Goal: Information Seeking & Learning: Learn about a topic

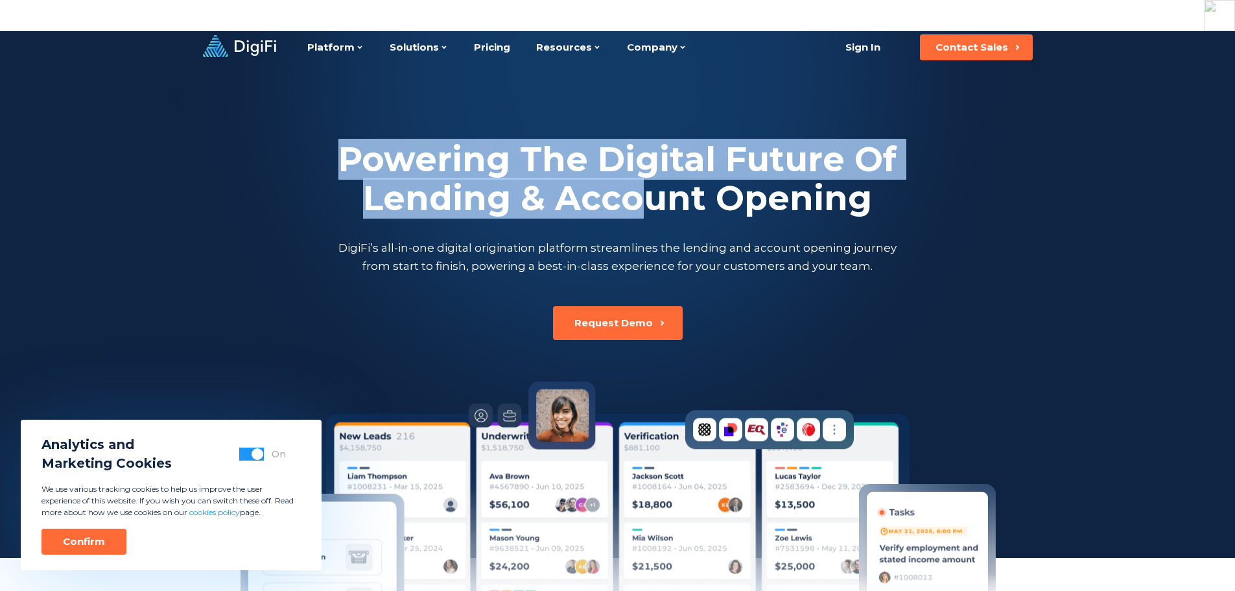
click at [654, 154] on h2 "Powering The Digital Future Of Lending & Account Opening" at bounding box center [618, 179] width 564 height 78
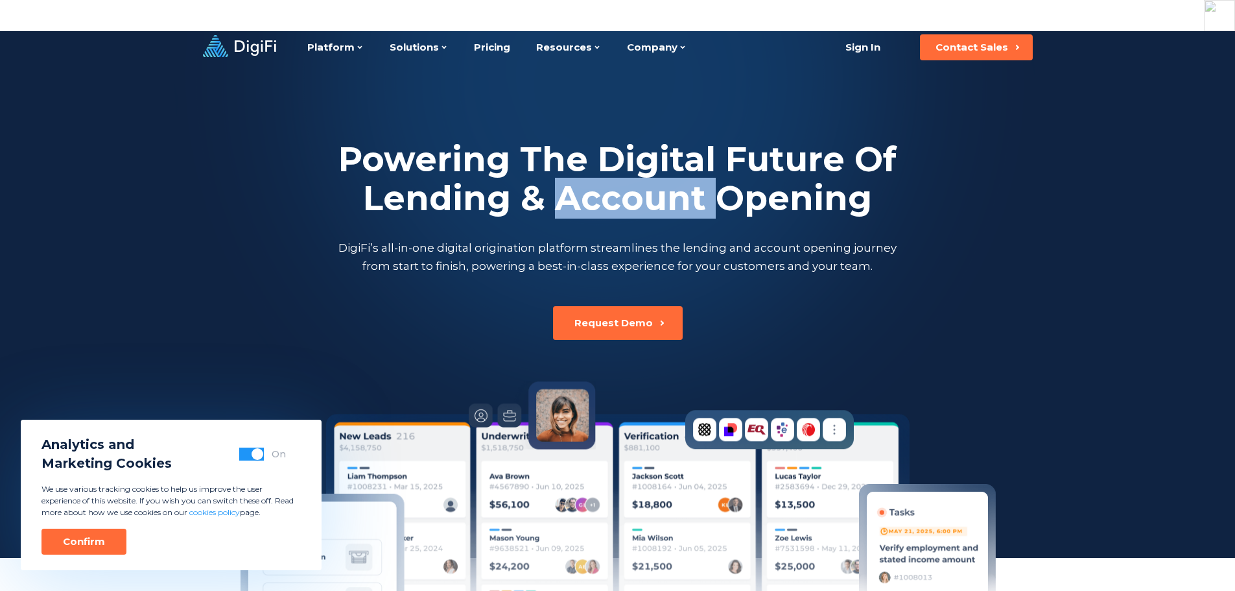
click at [654, 154] on h2 "Powering The Digital Future Of Lending & Account Opening" at bounding box center [618, 179] width 564 height 78
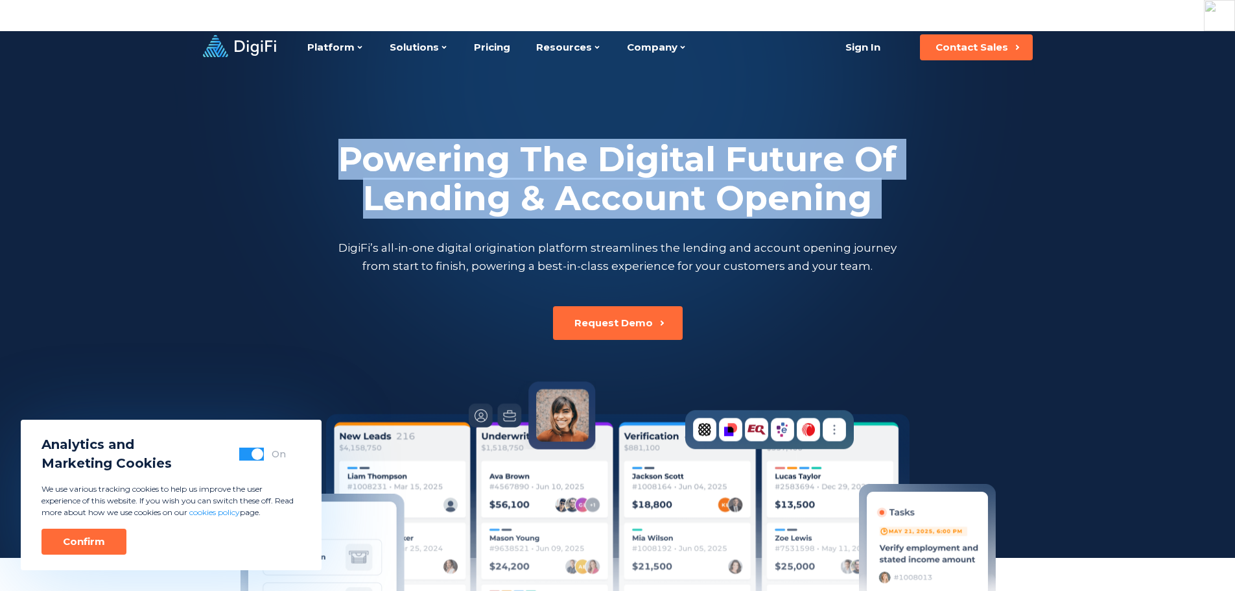
click at [654, 154] on h2 "Powering The Digital Future Of Lending & Account Opening" at bounding box center [618, 179] width 564 height 78
click at [460, 143] on h2 "Powering The Digital Future Of Lending & Account Opening" at bounding box center [618, 179] width 564 height 78
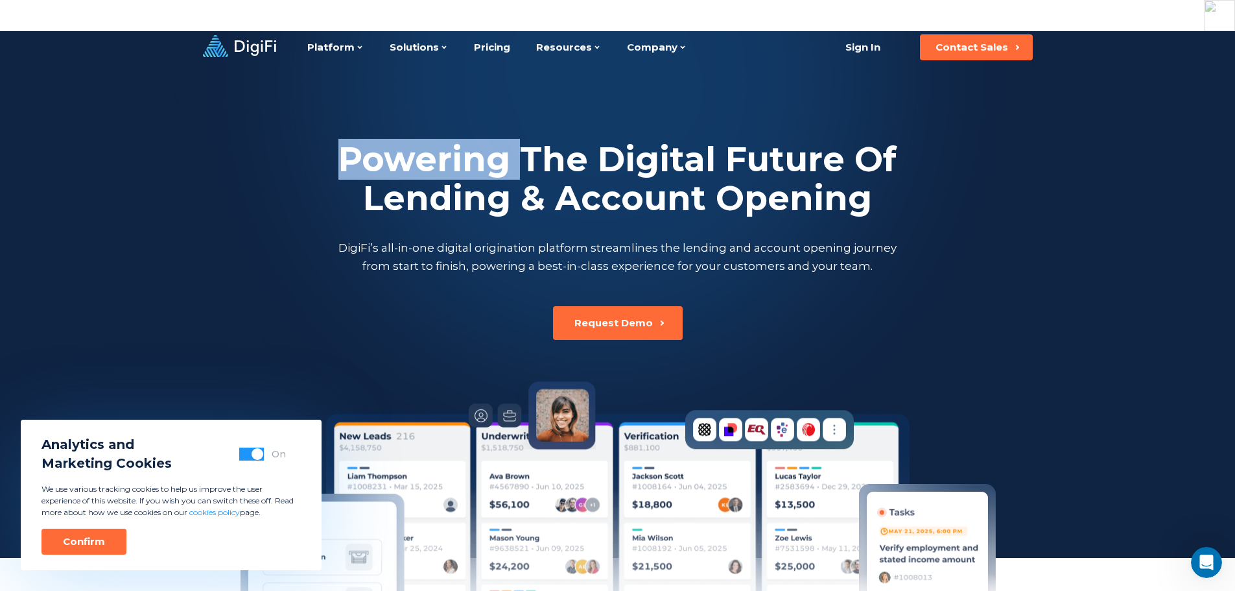
click at [460, 143] on h2 "Powering The Digital Future Of Lending & Account Opening" at bounding box center [618, 179] width 564 height 78
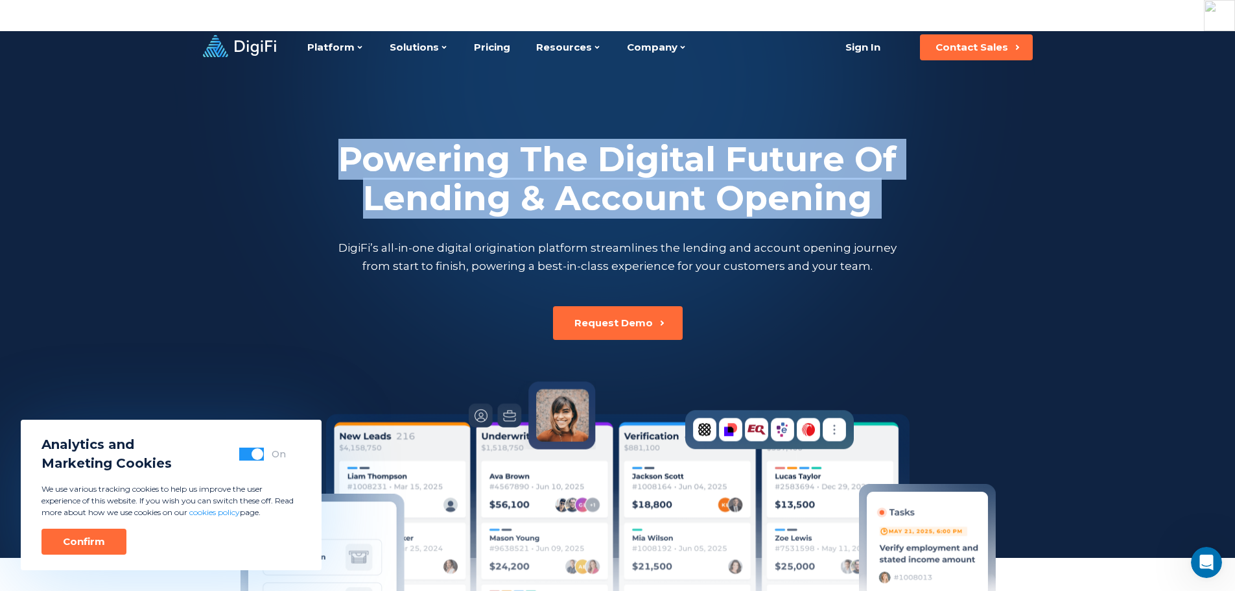
click at [460, 143] on h2 "Powering The Digital Future Of Lending & Account Opening" at bounding box center [618, 179] width 564 height 78
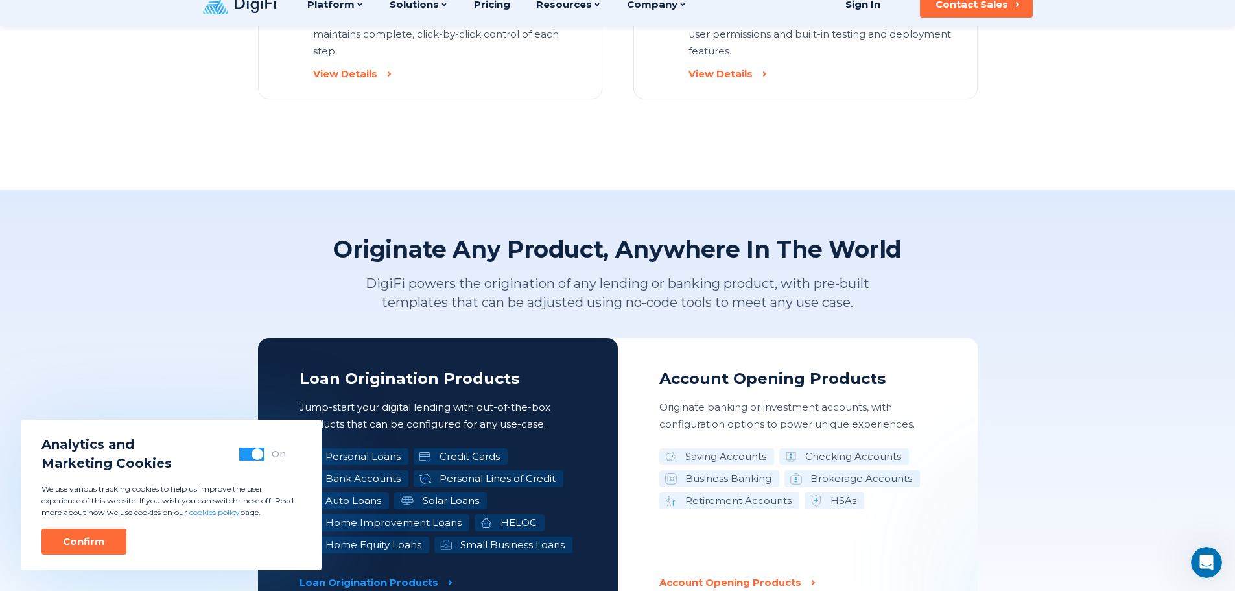
scroll to position [1815, 0]
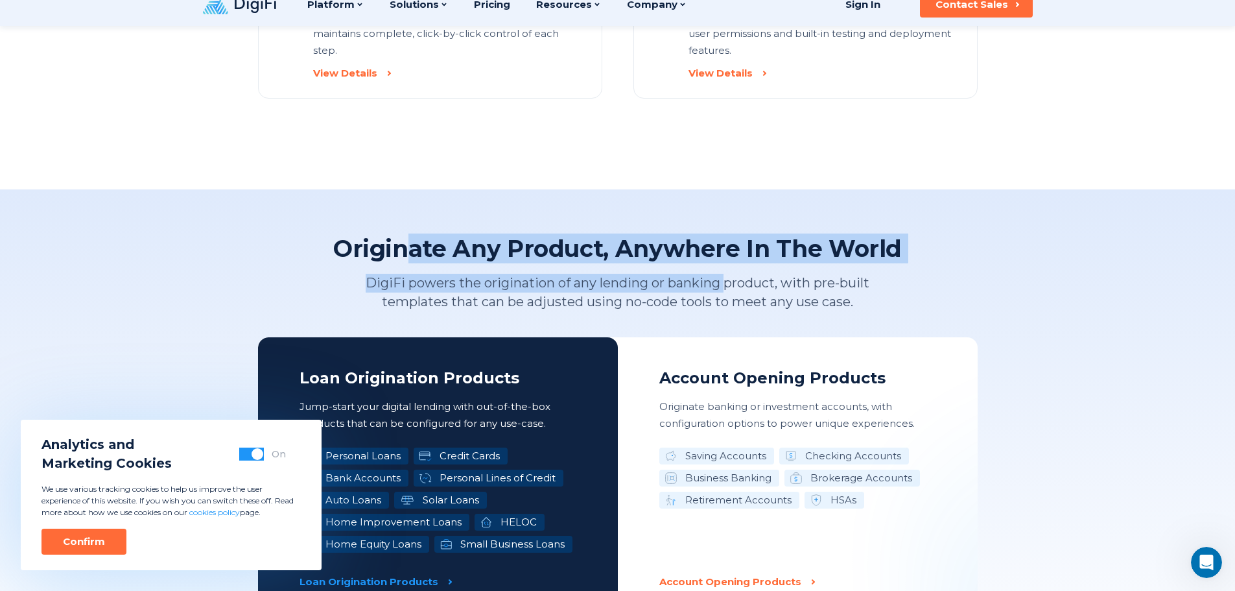
drag, startPoint x: 415, startPoint y: 211, endPoint x: 724, endPoint y: 240, distance: 309.9
click at [724, 240] on div "Originate Any Product, Anywhere In The World DigiFi powers the origination of a…" at bounding box center [618, 272] width 720 height 78
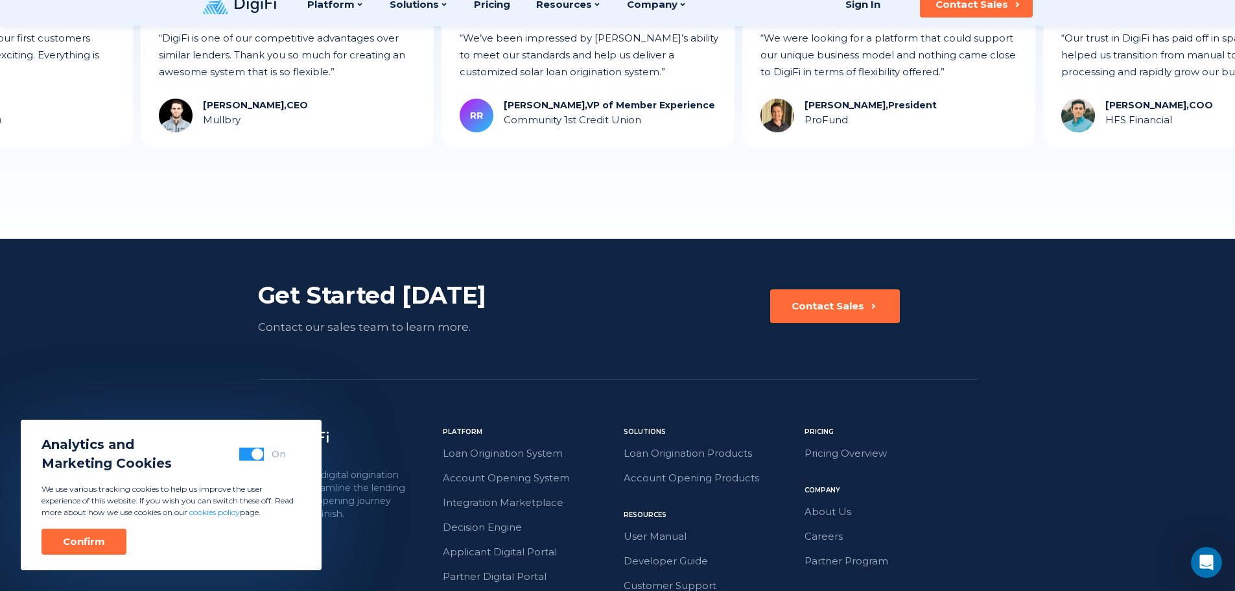
scroll to position [3614, 0]
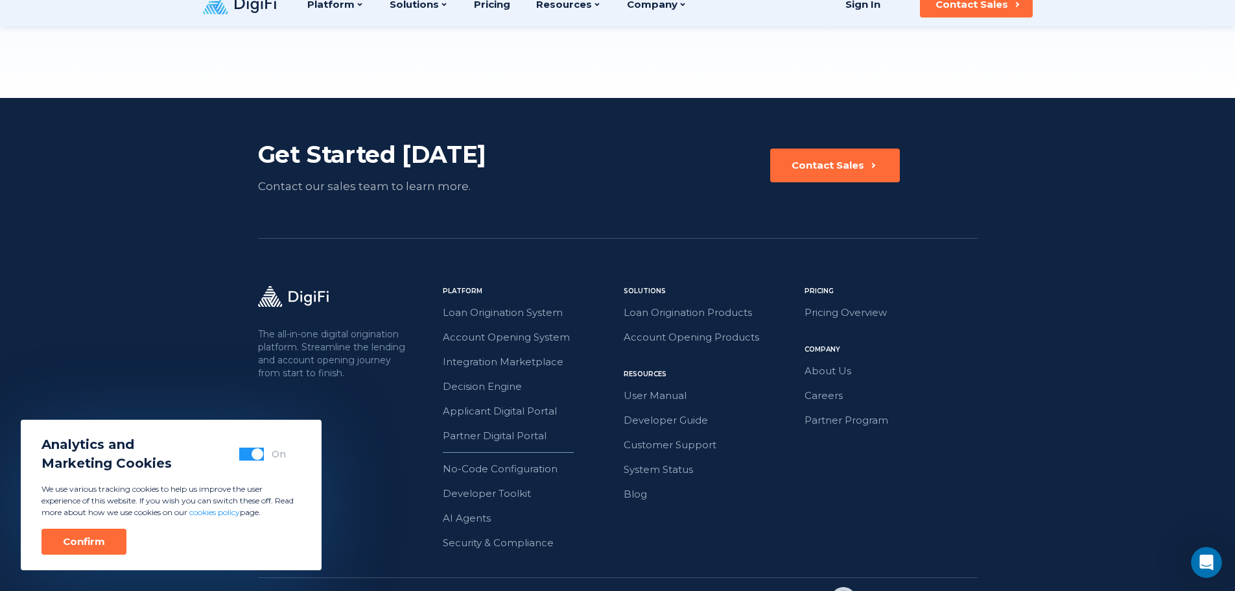
drag, startPoint x: 93, startPoint y: 542, endPoint x: 127, endPoint y: 520, distance: 40.8
click at [93, 542] on div "Confirm" at bounding box center [84, 541] width 42 height 13
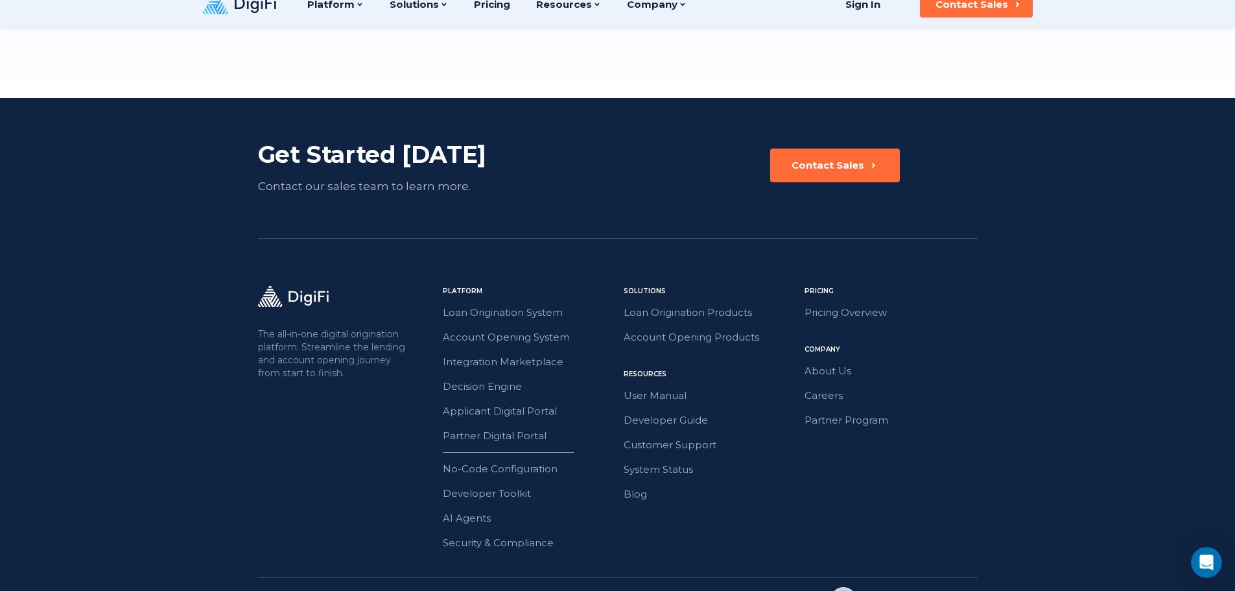
scroll to position [0, 0]
click at [480, 304] on link "Loan Origination System" at bounding box center [529, 312] width 173 height 17
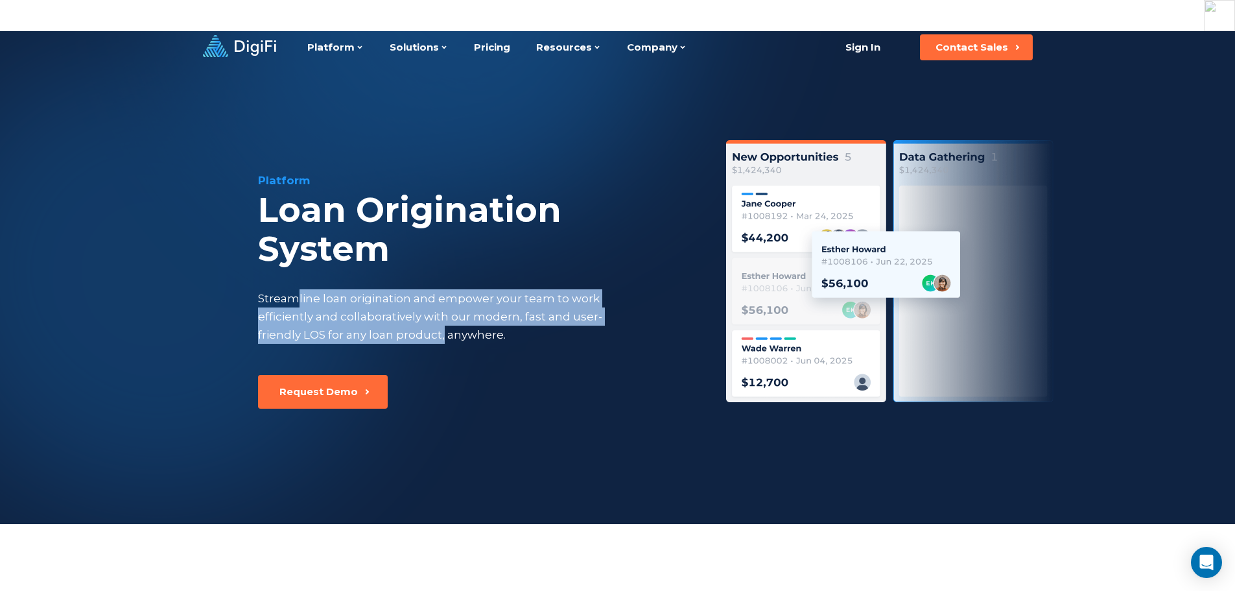
drag, startPoint x: 294, startPoint y: 275, endPoint x: 440, endPoint y: 303, distance: 148.5
click at [440, 303] on div "Streamline loan origination and empower your team to work efficiently and colla…" at bounding box center [442, 316] width 368 height 54
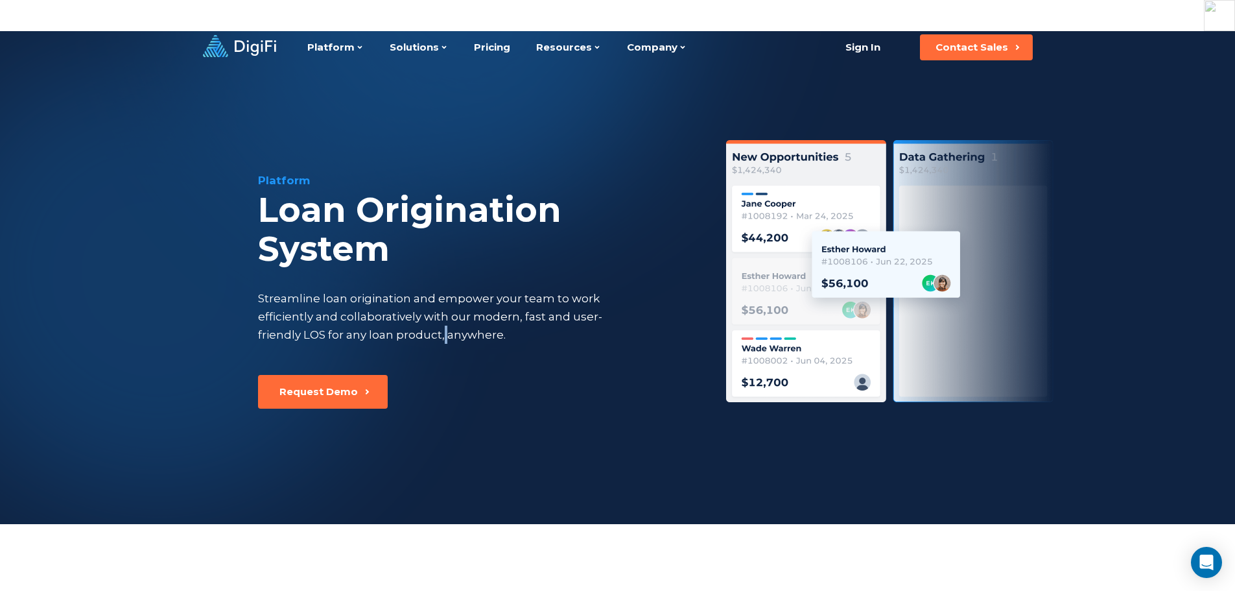
click at [440, 303] on div "Streamline loan origination and empower your team to work efficiently and colla…" at bounding box center [442, 316] width 368 height 54
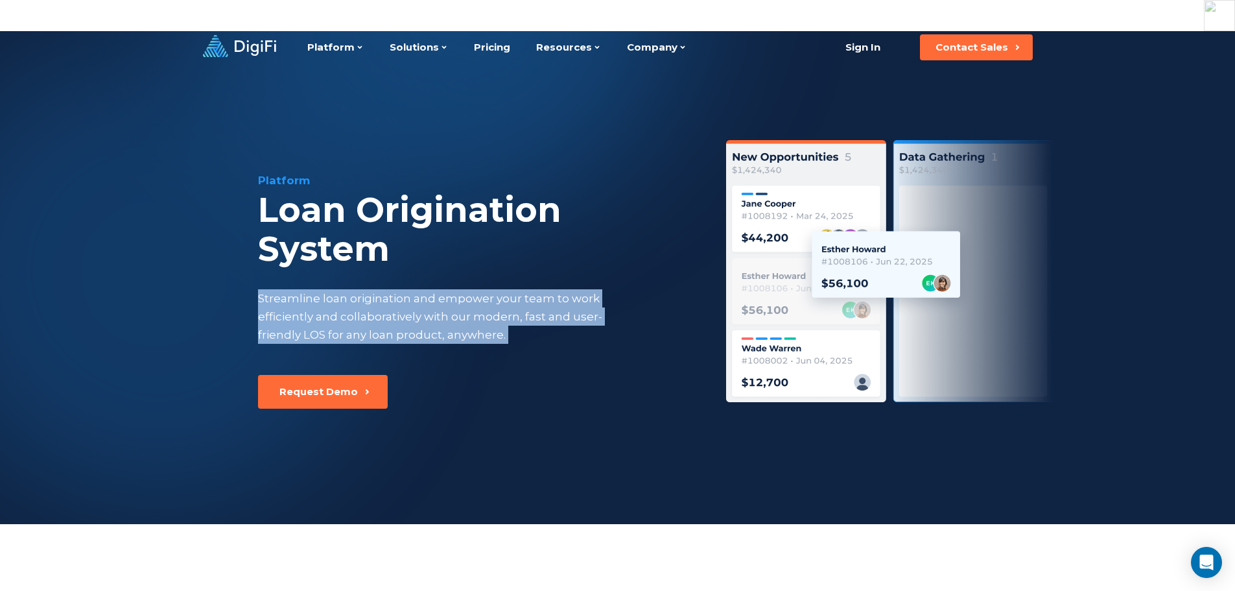
click at [440, 303] on div "Streamline loan origination and empower your team to work efficiently and colla…" at bounding box center [442, 316] width 368 height 54
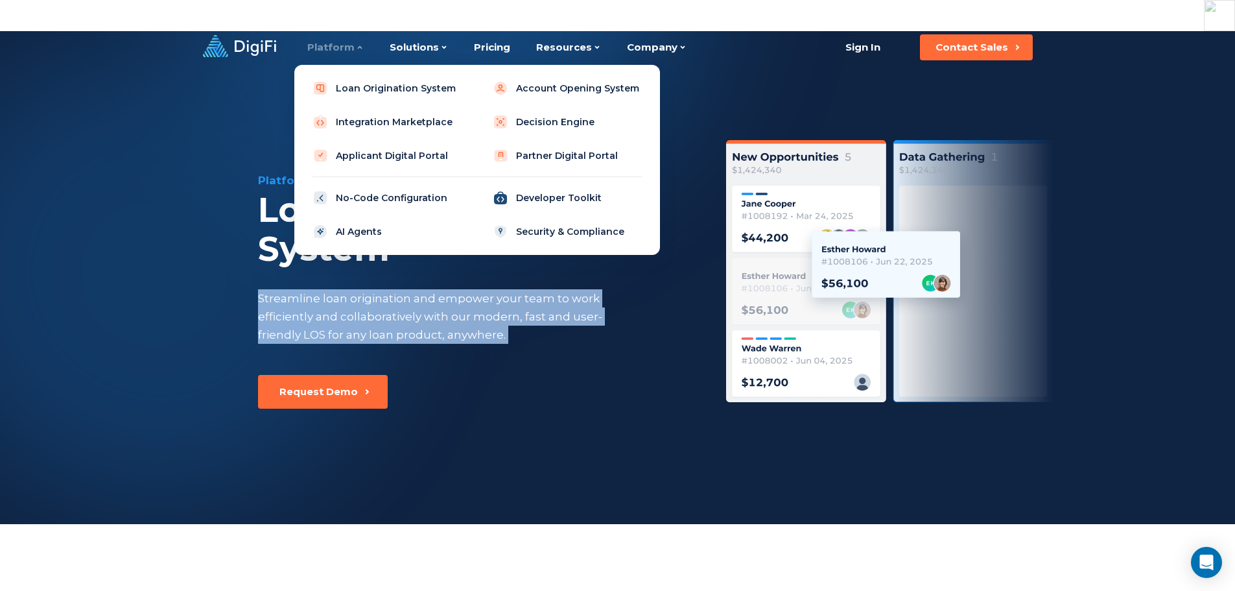
click at [576, 185] on link "Developer Toolkit" at bounding box center [567, 198] width 165 height 26
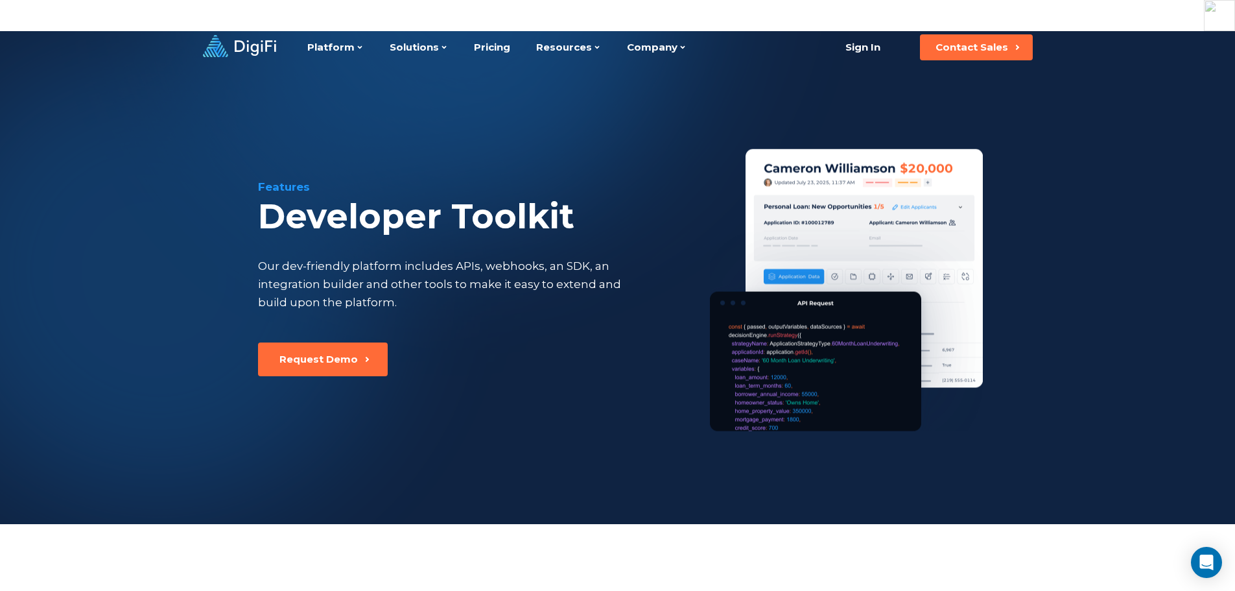
click at [397, 257] on div "Our dev-friendly platform includes APIs, webhooks, an SDK, an integration build…" at bounding box center [442, 284] width 368 height 54
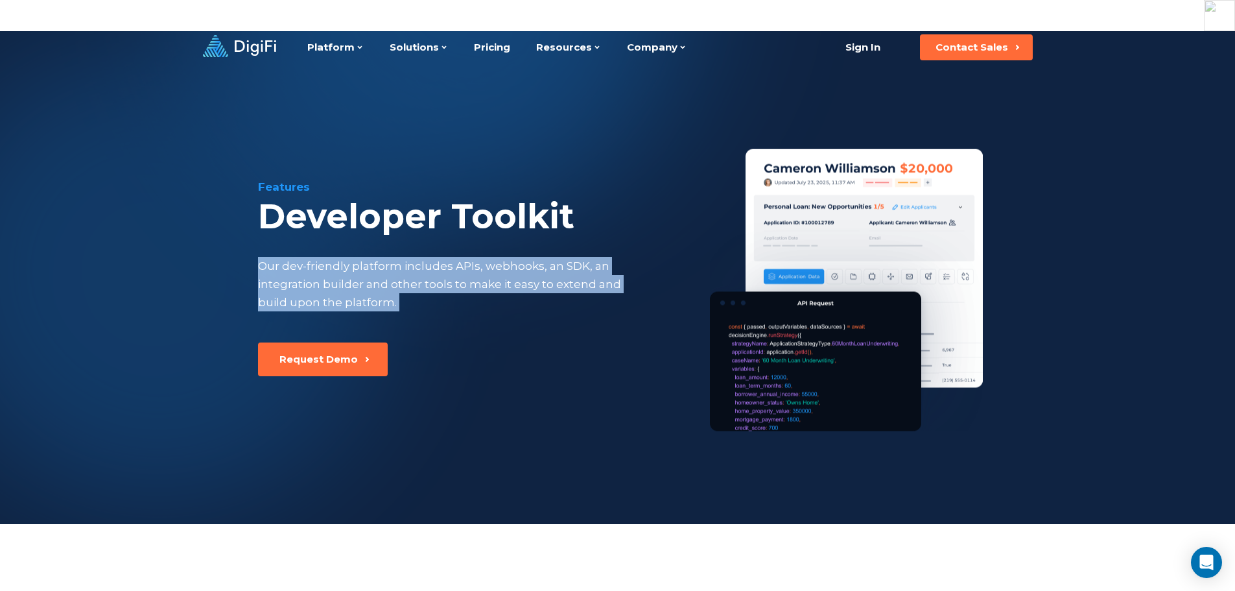
click at [397, 257] on div "Our dev-friendly platform includes APIs, webhooks, an SDK, an integration build…" at bounding box center [442, 284] width 368 height 54
click at [488, 26] on link "Pricing" at bounding box center [492, 47] width 36 height 43
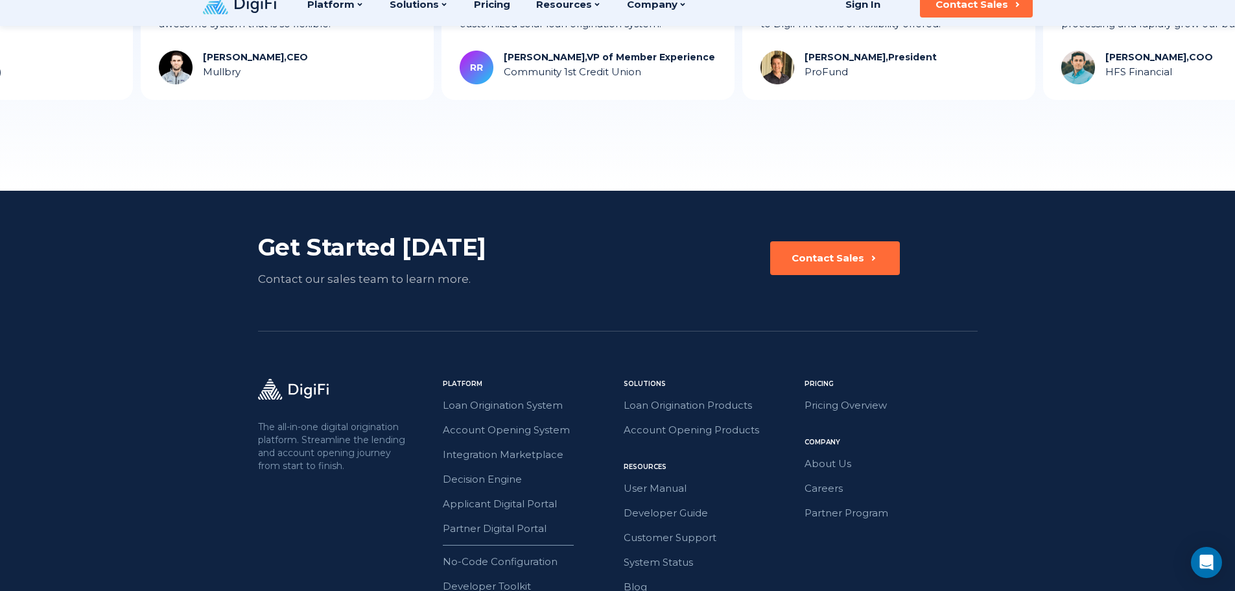
scroll to position [1750, 0]
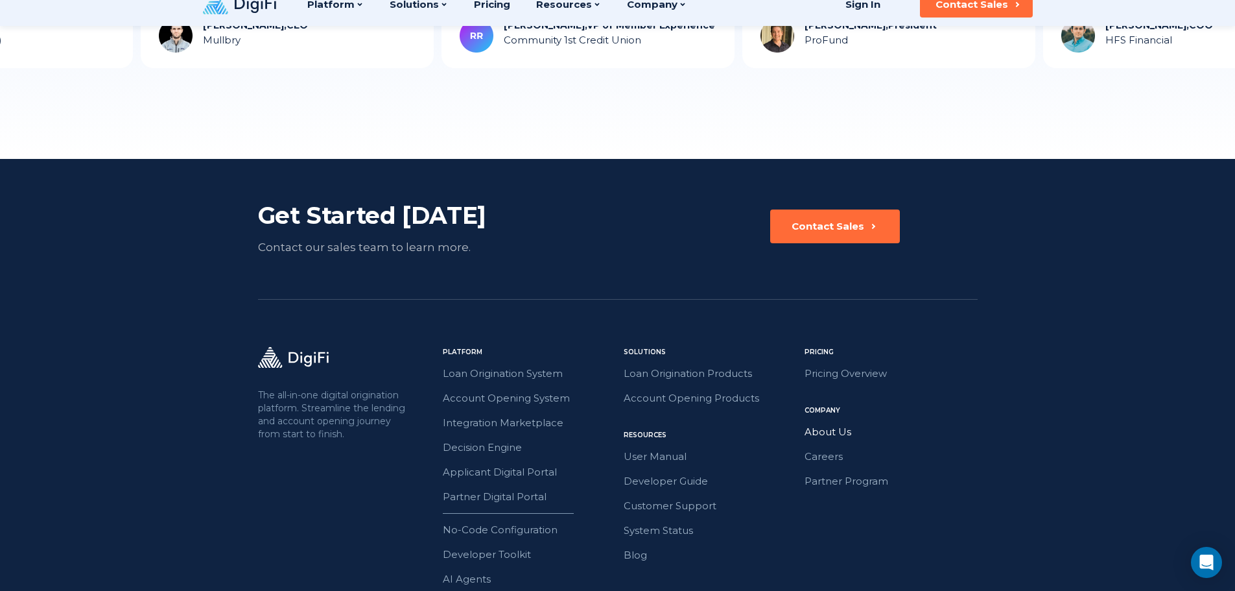
click at [819, 423] on link "About Us" at bounding box center [890, 431] width 173 height 17
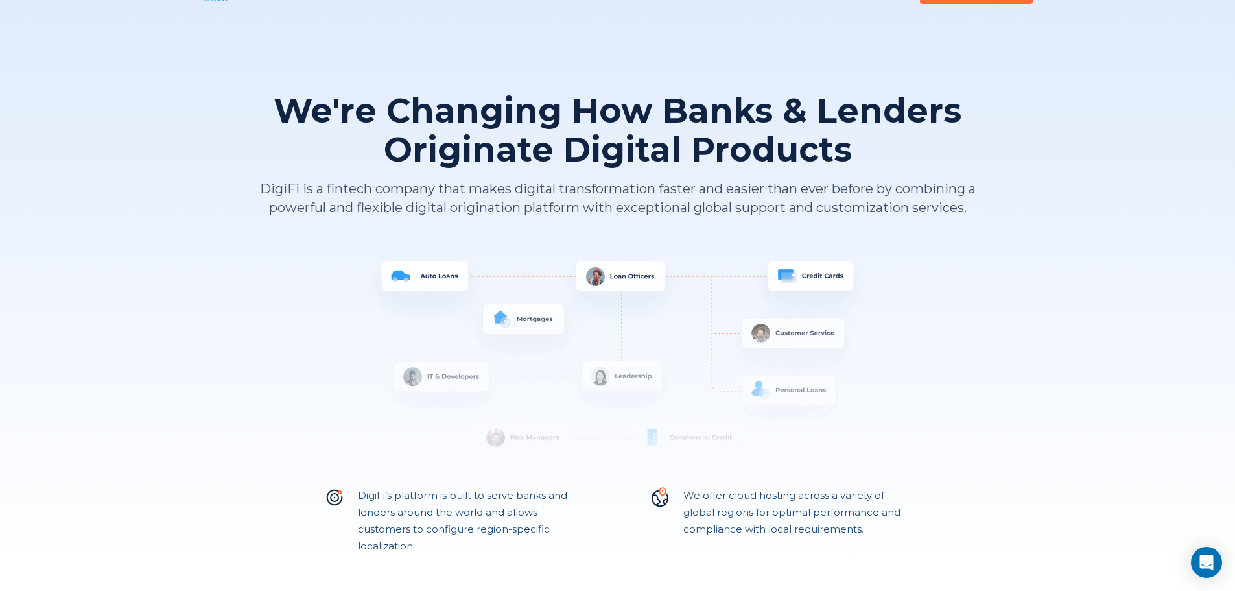
scroll to position [65, 0]
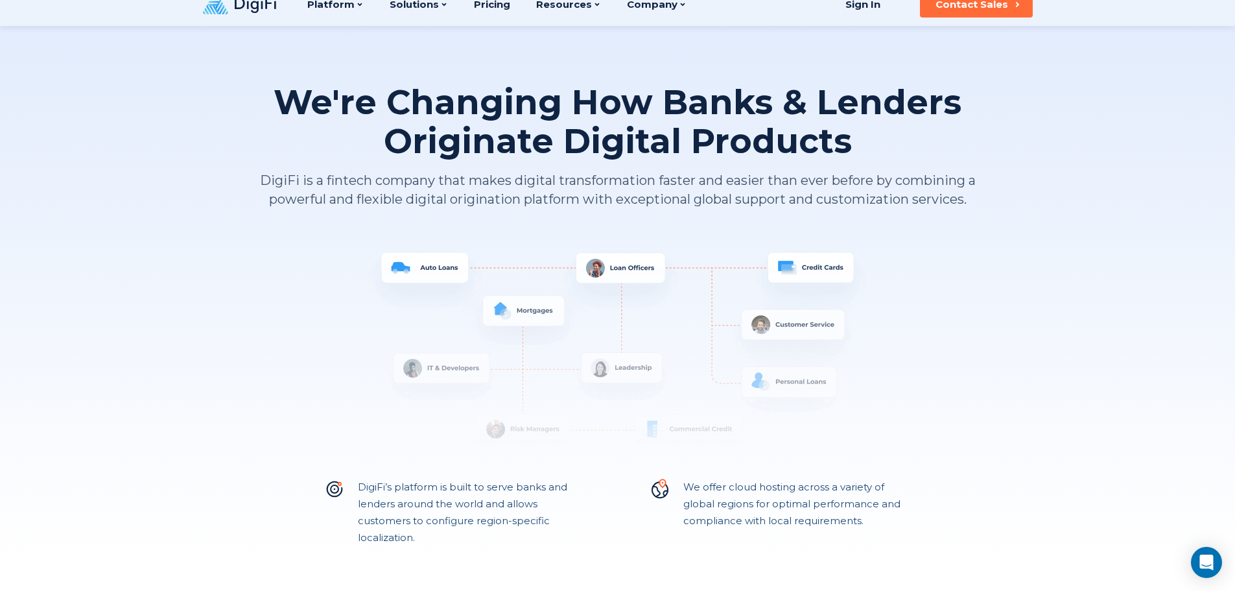
click at [573, 171] on p "DigiFi is a fintech company that makes digital transformation faster and easier…" at bounding box center [618, 190] width 720 height 38
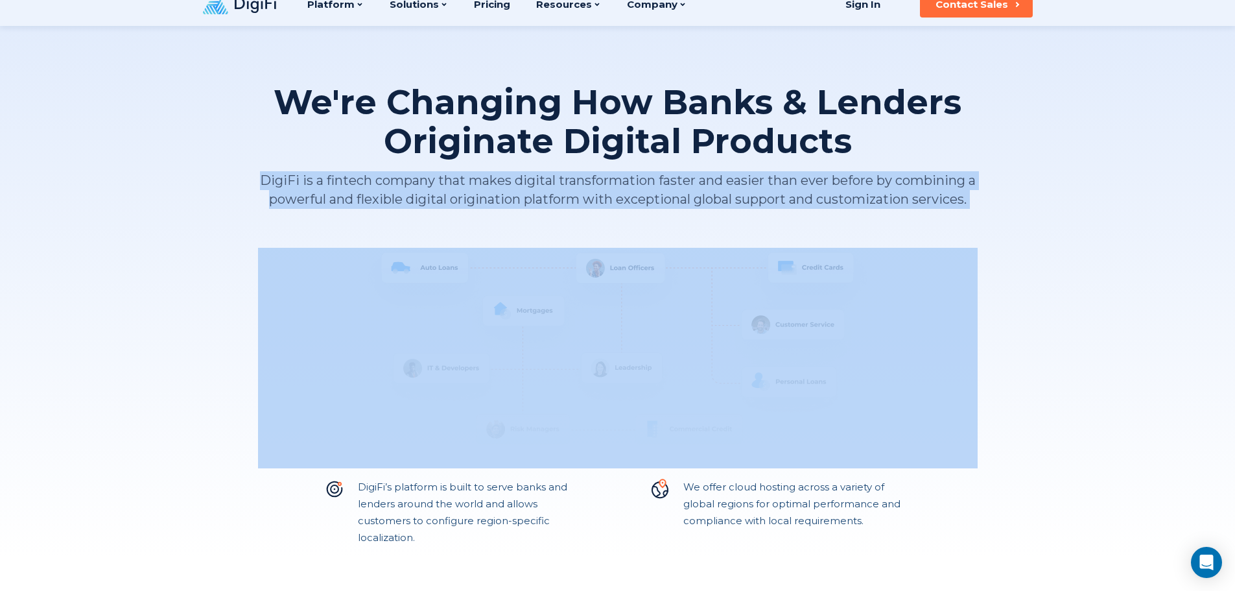
click at [573, 171] on p "DigiFi is a fintech company that makes digital transformation faster and easier…" at bounding box center [618, 190] width 720 height 38
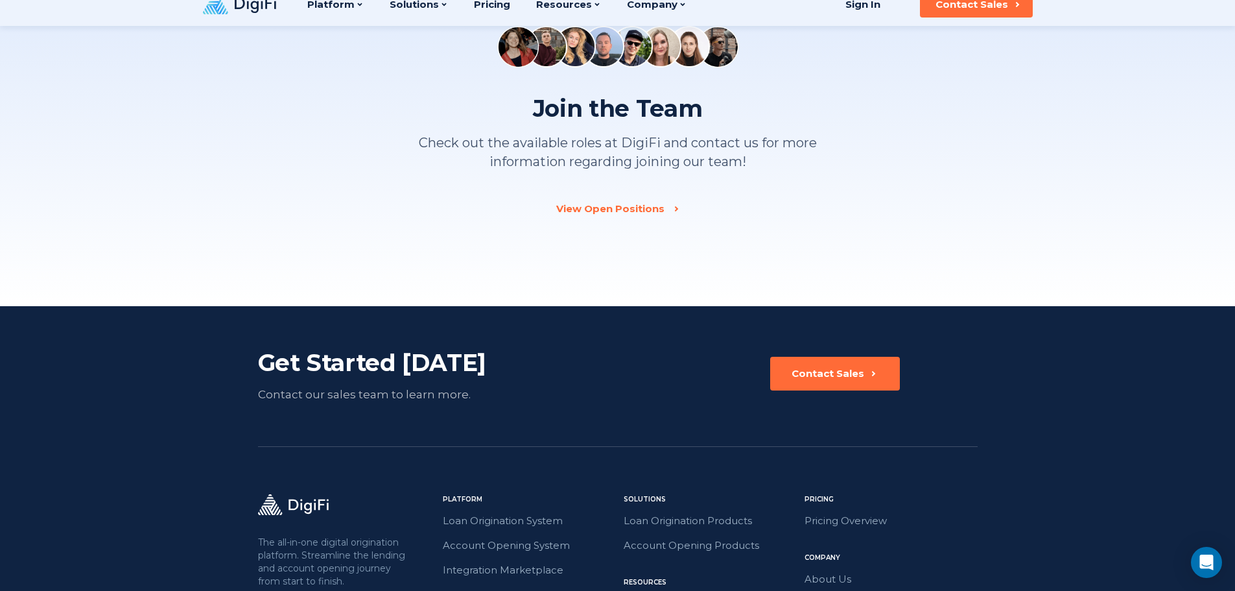
scroll to position [2023, 0]
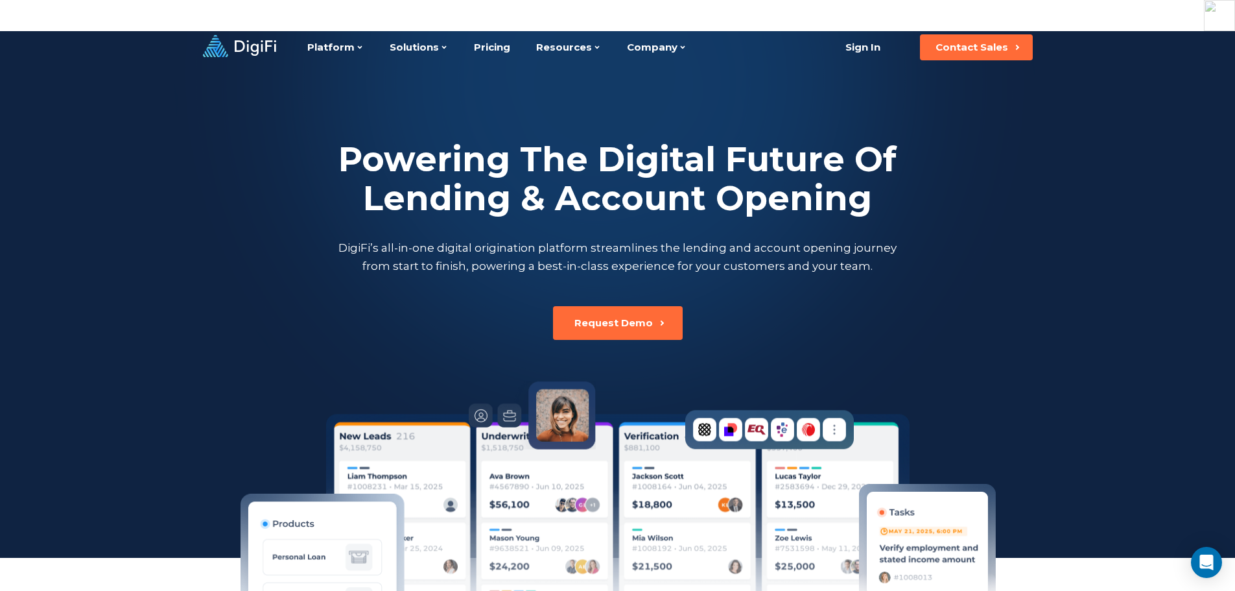
drag, startPoint x: 430, startPoint y: 134, endPoint x: 425, endPoint y: 154, distance: 21.4
click at [430, 140] on h2 "Powering The Digital Future Of Lending & Account Opening" at bounding box center [618, 179] width 564 height 78
drag, startPoint x: 381, startPoint y: 213, endPoint x: 539, endPoint y: 211, distance: 158.2
click at [539, 239] on p "DigiFi’s all-in-one digital origination platform streamlines the lending and ac…" at bounding box center [618, 257] width 564 height 36
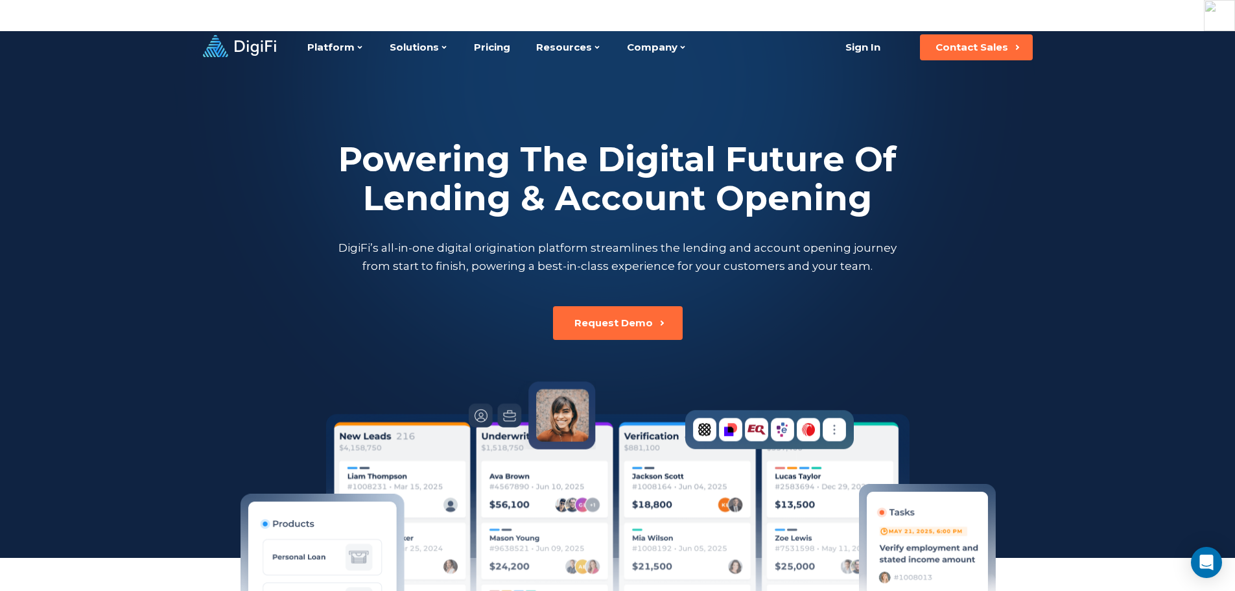
click at [509, 239] on p "DigiFi’s all-in-one digital origination platform streamlines the lending and ac…" at bounding box center [618, 257] width 564 height 36
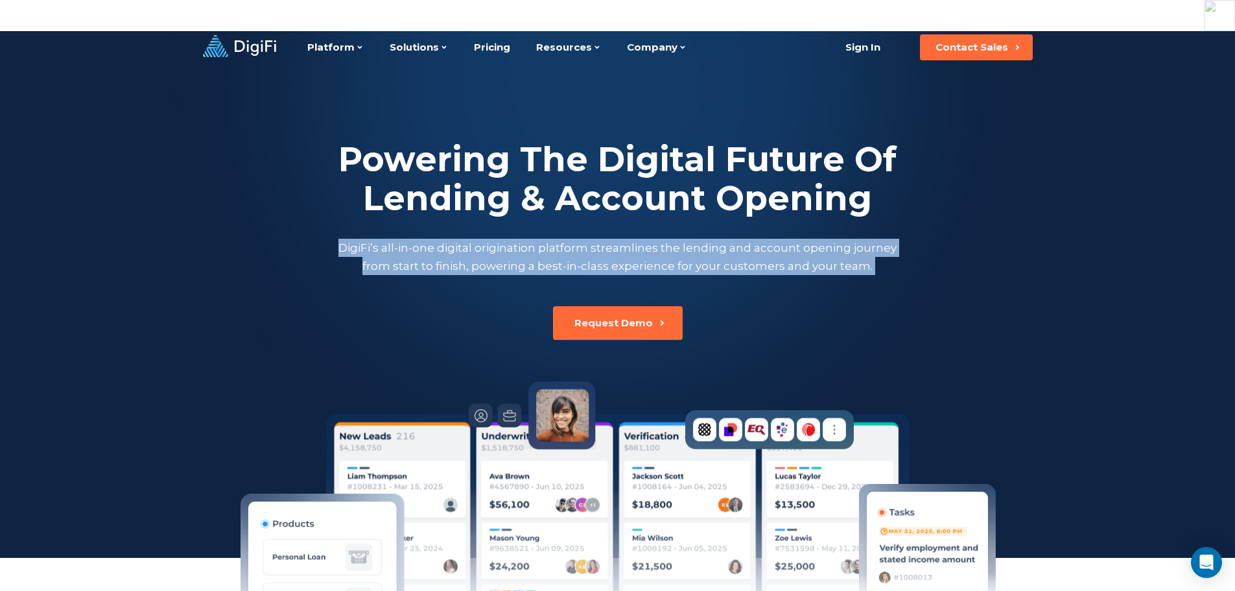
click at [509, 239] on p "DigiFi’s all-in-one digital origination platform streamlines the lending and ac…" at bounding box center [618, 257] width 564 height 36
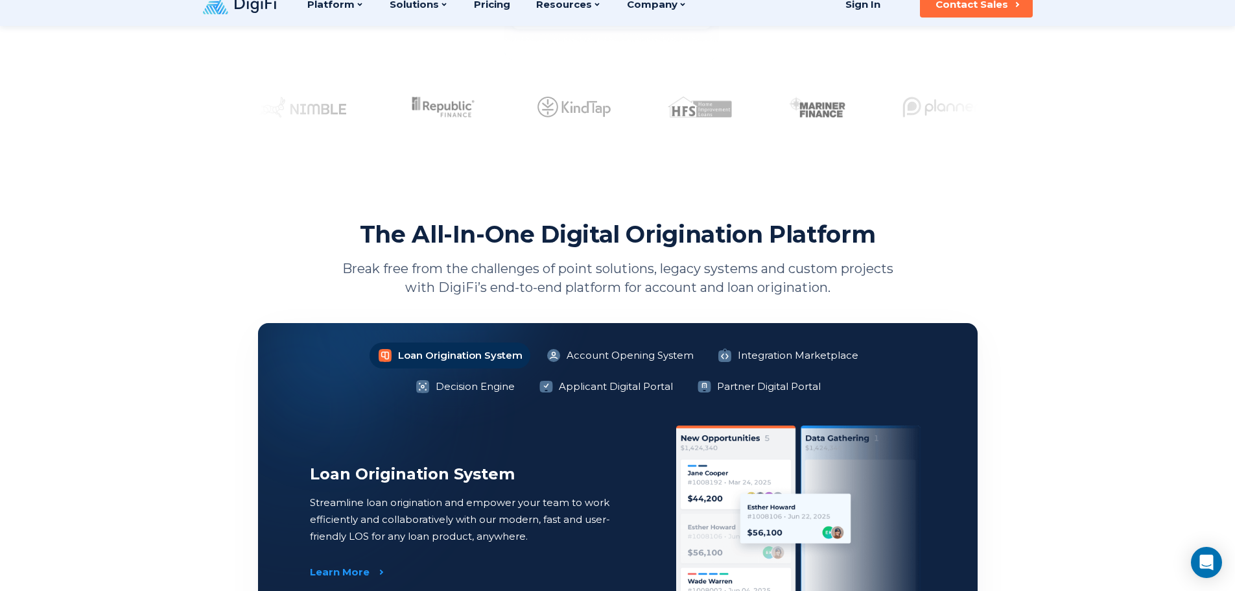
scroll to position [778, 0]
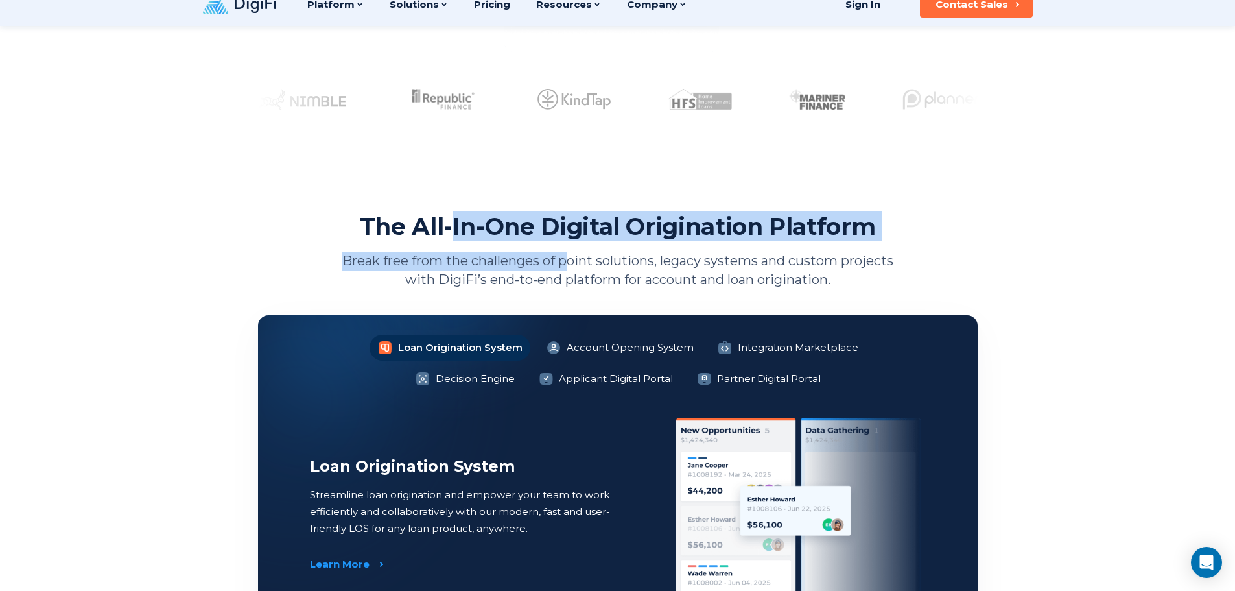
drag, startPoint x: 451, startPoint y: 206, endPoint x: 587, endPoint y: 237, distance: 138.9
click at [575, 236] on div "The All-In-One Digital Origination Platform Break free from the challenges of p…" at bounding box center [618, 250] width 720 height 78
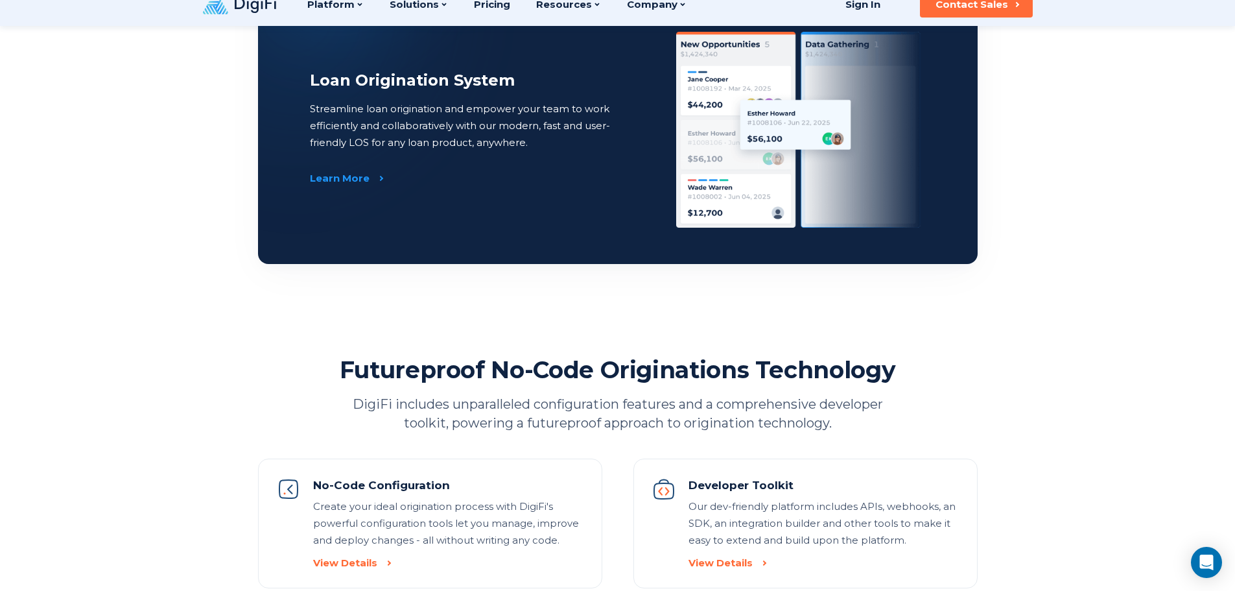
scroll to position [1232, 0]
